Goal: Browse casually

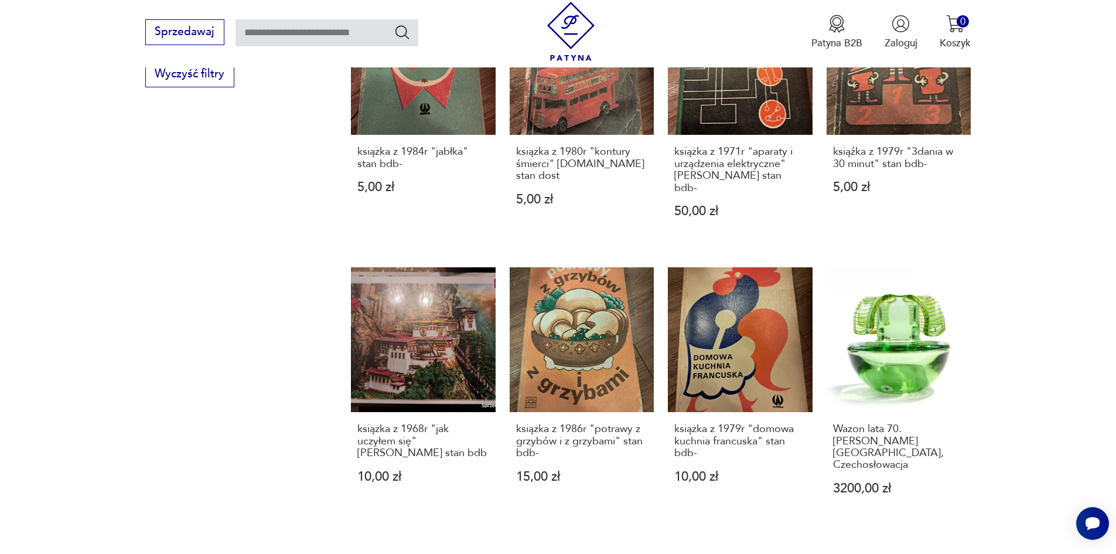
scroll to position [1083, 0]
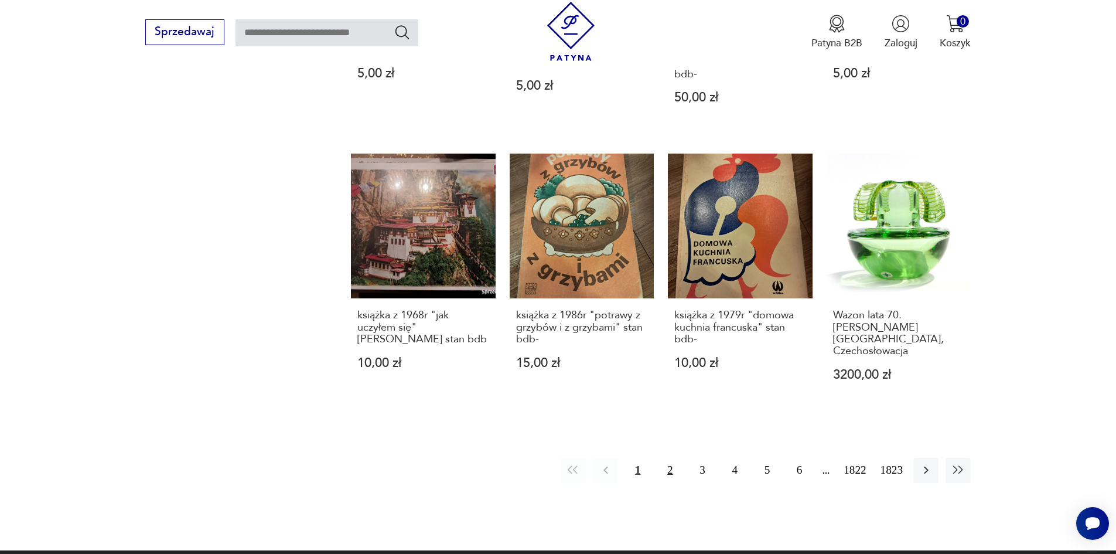
click at [678, 458] on button "2" at bounding box center [669, 470] width 25 height 25
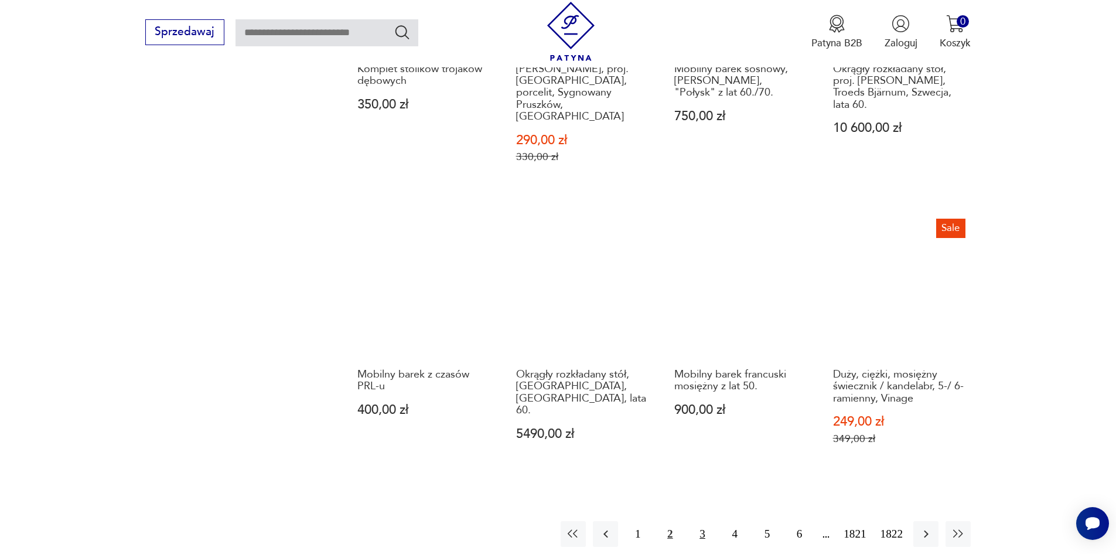
scroll to position [1090, 0]
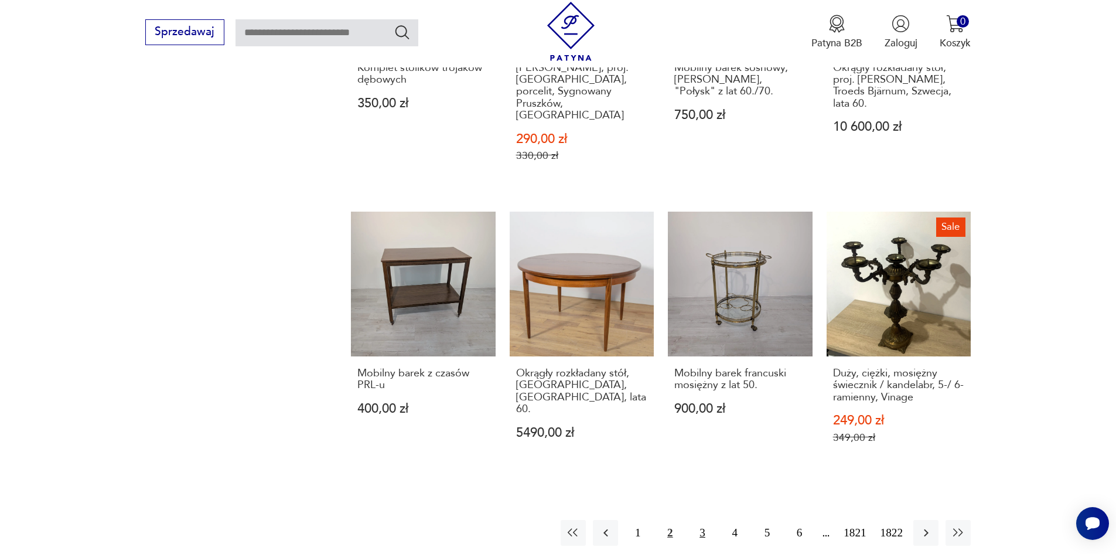
click at [715, 520] on button "3" at bounding box center [702, 532] width 25 height 25
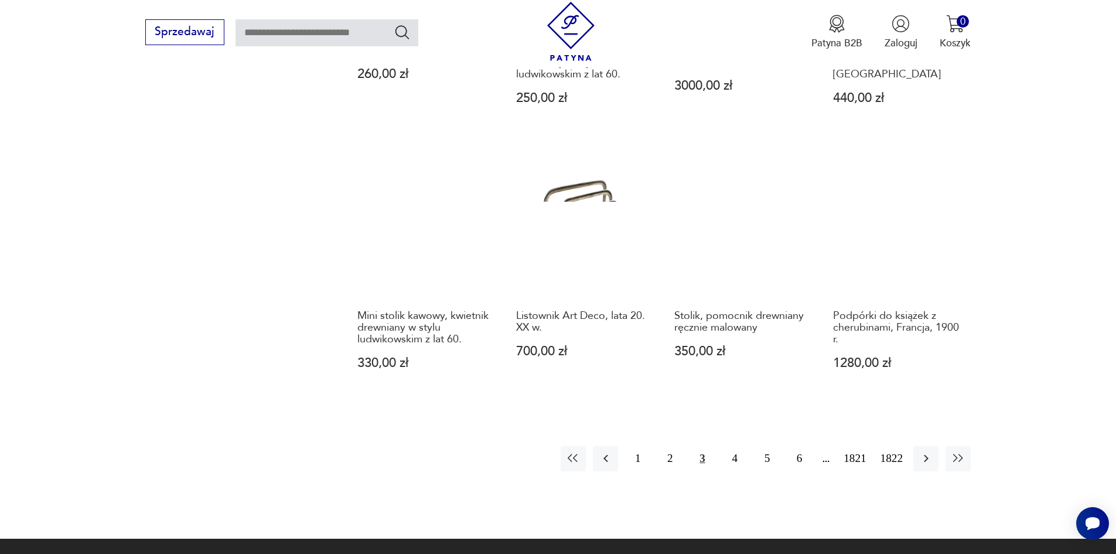
scroll to position [1090, 0]
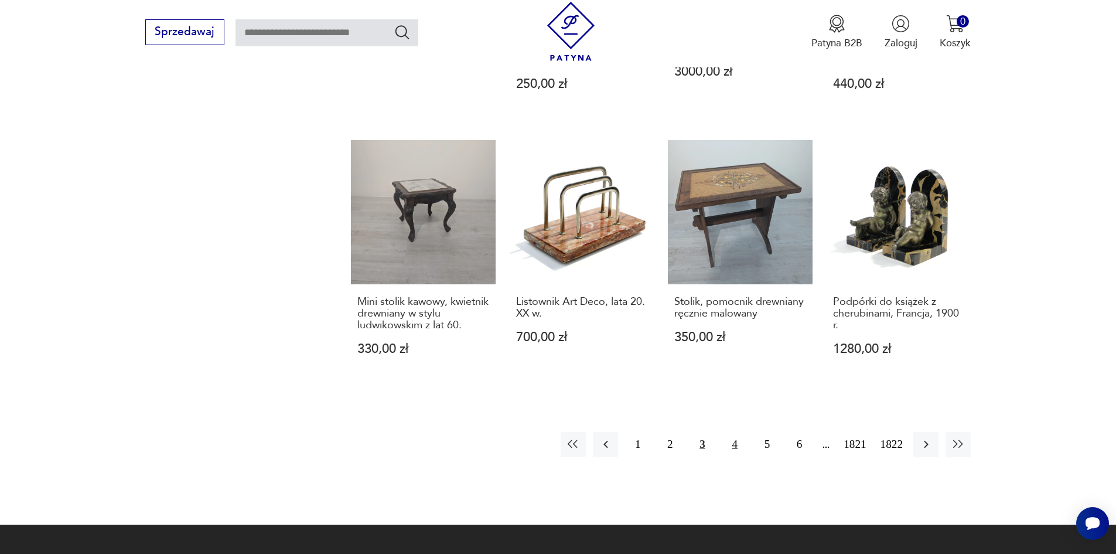
click at [748, 432] on button "4" at bounding box center [734, 444] width 25 height 25
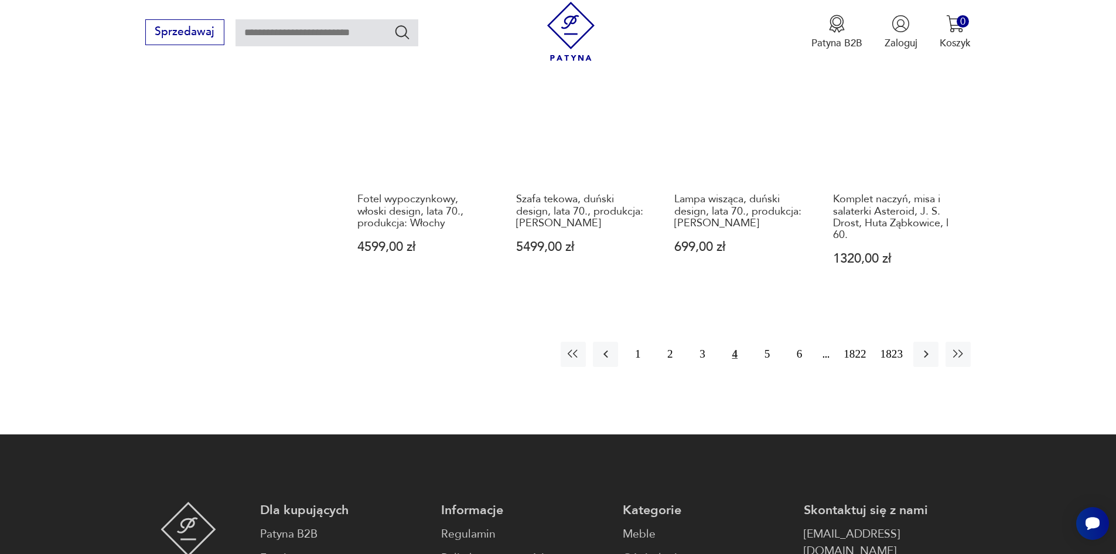
scroll to position [1207, 0]
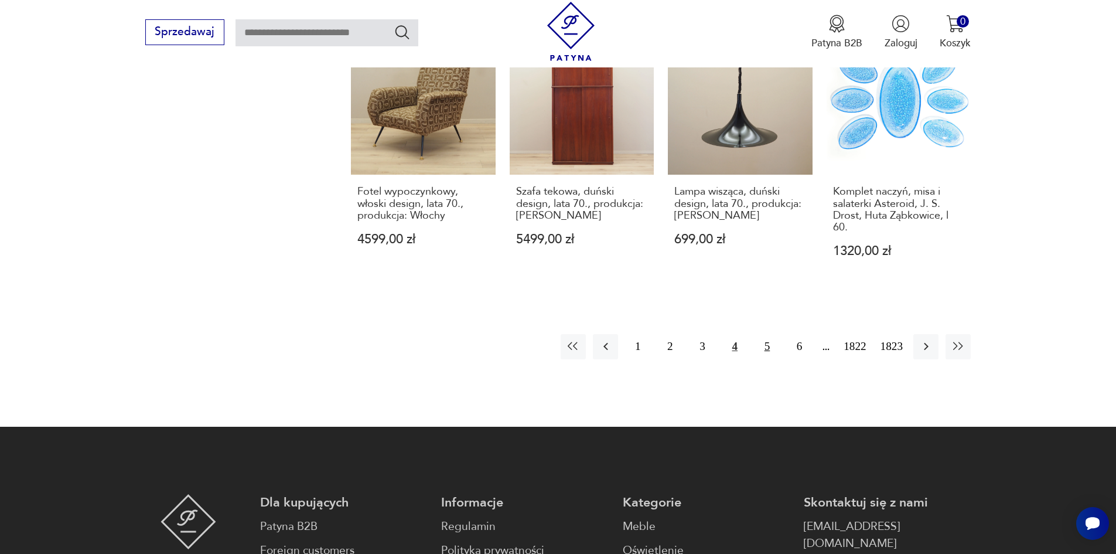
click at [778, 334] on button "5" at bounding box center [767, 346] width 25 height 25
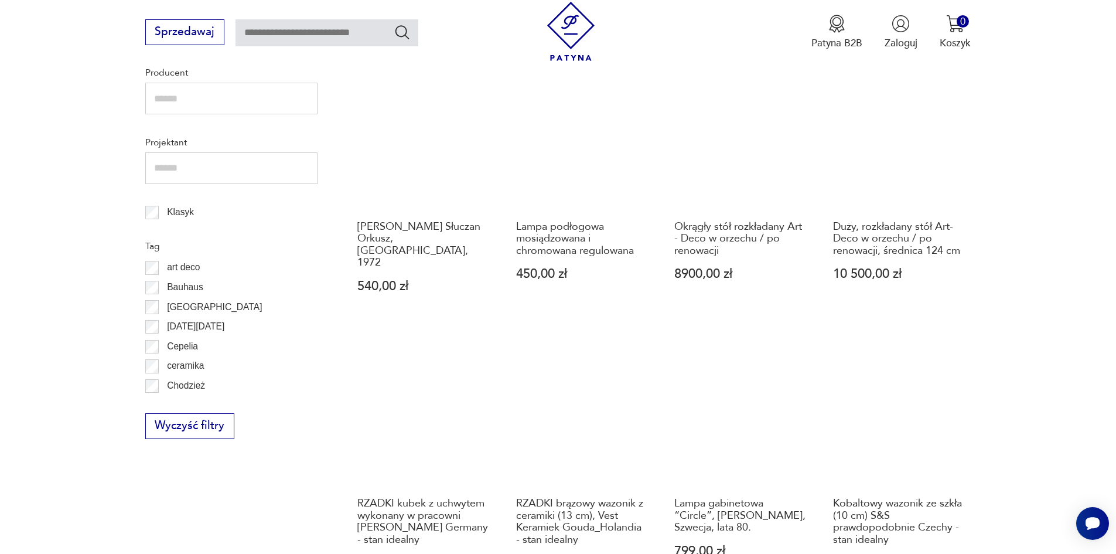
scroll to position [621, 0]
